Goal: Task Accomplishment & Management: Manage account settings

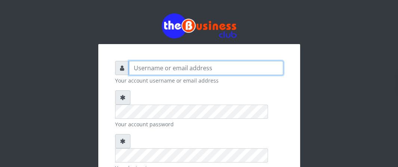
type input "Boboyen"
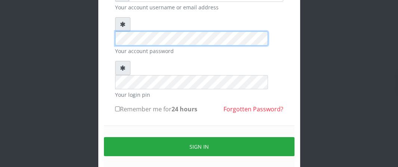
scroll to position [90, 0]
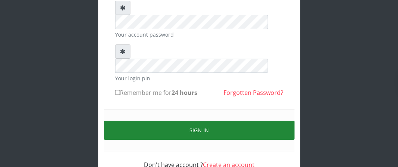
click at [153, 121] on button "Sign in" at bounding box center [199, 130] width 191 height 19
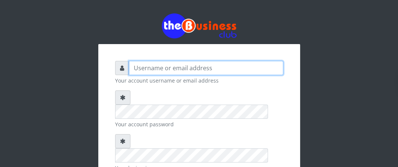
type input "Boboyen"
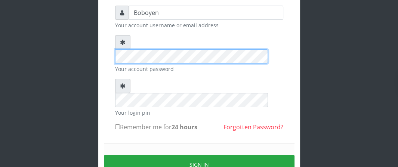
scroll to position [75, 0]
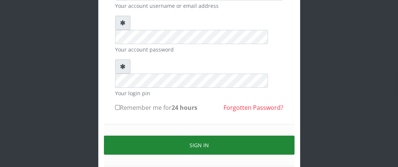
click at [133, 136] on button "Sign in" at bounding box center [199, 145] width 191 height 19
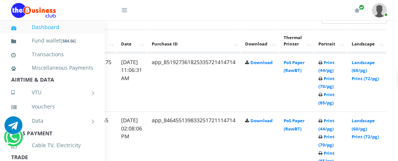
scroll to position [411, 156]
